Goal: Information Seeking & Learning: Learn about a topic

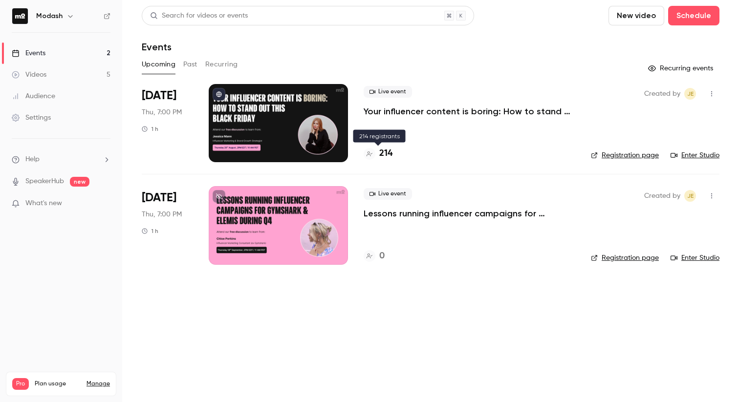
click at [367, 158] on div at bounding box center [370, 154] width 12 height 12
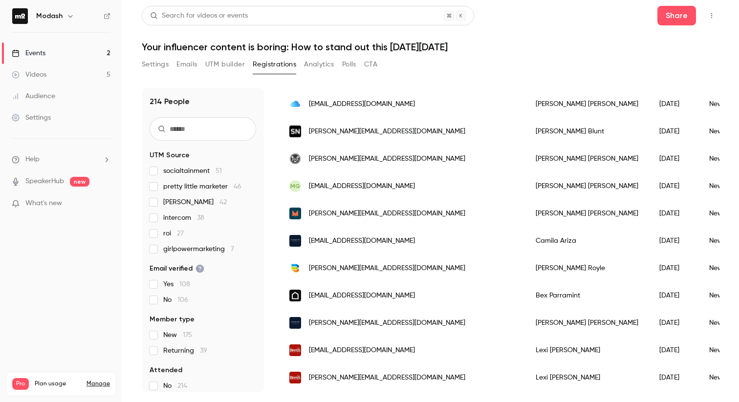
scroll to position [503, 0]
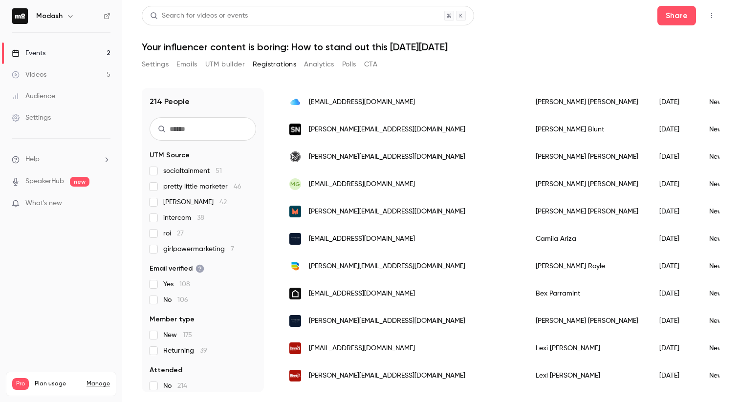
click at [76, 56] on link "Events 2" at bounding box center [61, 54] width 122 height 22
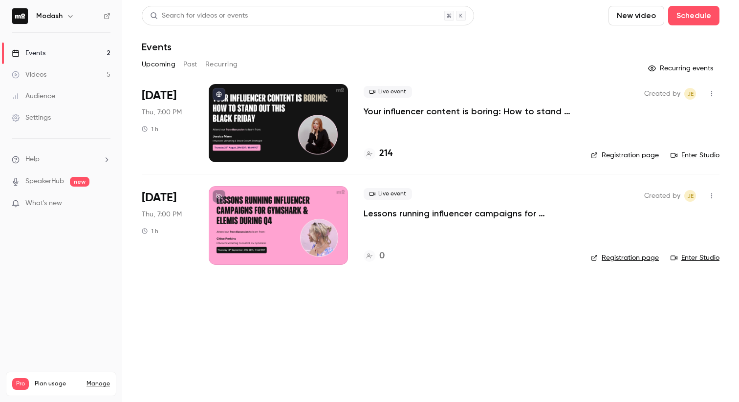
click at [399, 111] on p "Your influencer content is boring: How to stand out this [DATE][DATE]" at bounding box center [470, 112] width 212 height 12
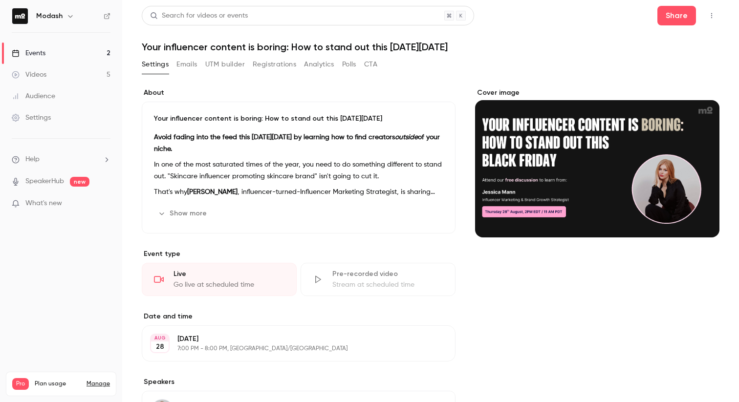
click at [72, 52] on link "Events 2" at bounding box center [61, 54] width 122 height 22
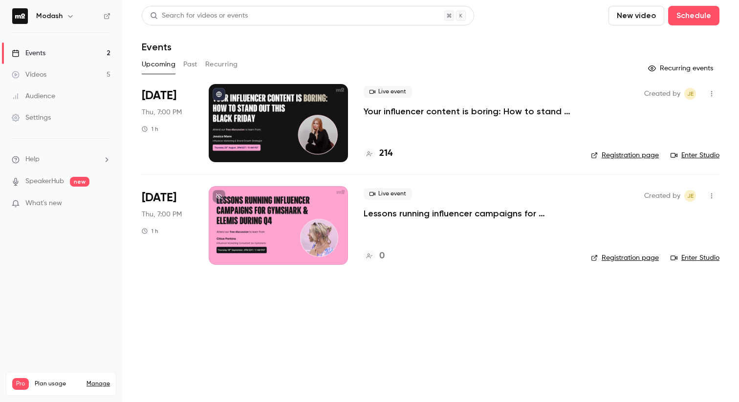
click at [109, 12] on div "Modash" at bounding box center [61, 16] width 99 height 17
click at [109, 15] on icon at bounding box center [107, 16] width 7 height 7
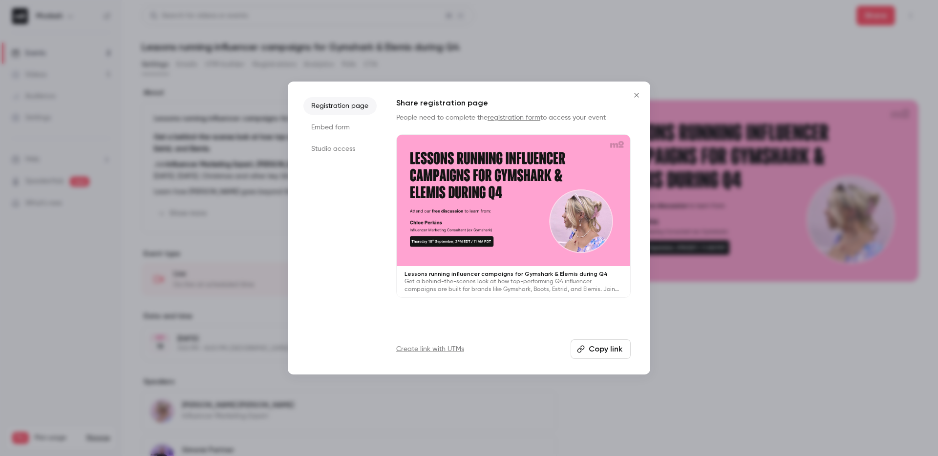
click at [636, 95] on icon "Close" at bounding box center [636, 95] width 4 height 4
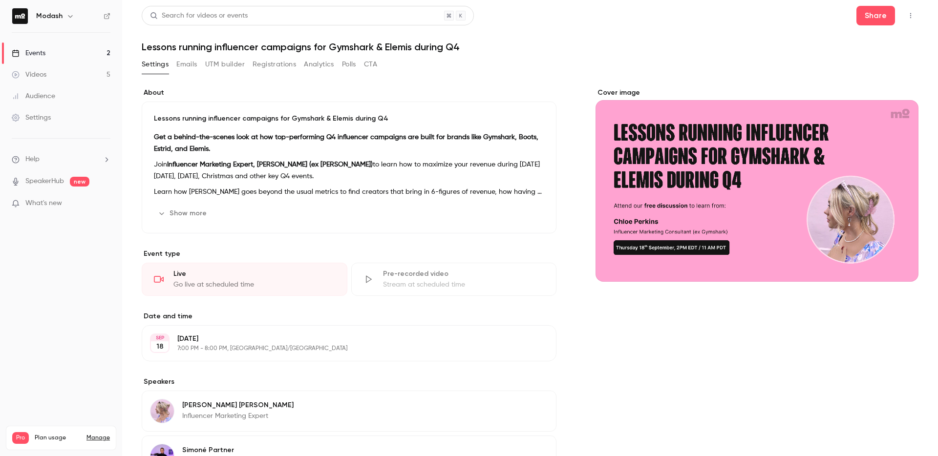
click at [49, 50] on link "Events 2" at bounding box center [61, 54] width 122 height 22
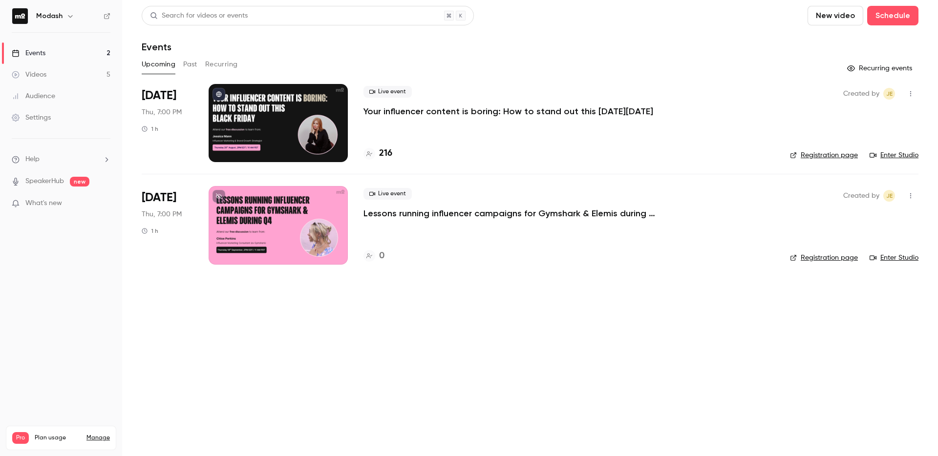
click at [368, 153] on icon at bounding box center [370, 153] width 6 height 5
